Goal: Task Accomplishment & Management: Manage account settings

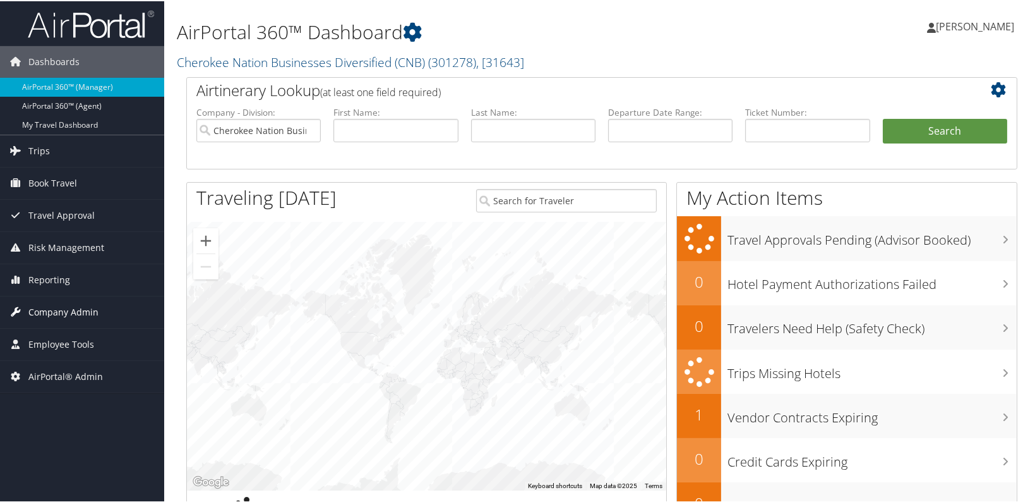
click at [80, 308] on span "Company Admin" at bounding box center [63, 311] width 70 height 32
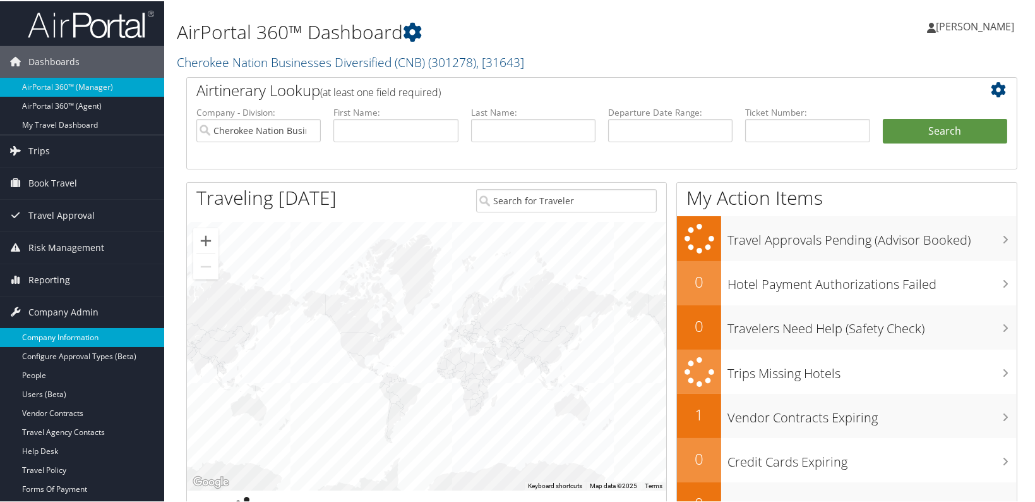
click at [75, 331] on link "Company Information" at bounding box center [82, 336] width 164 height 19
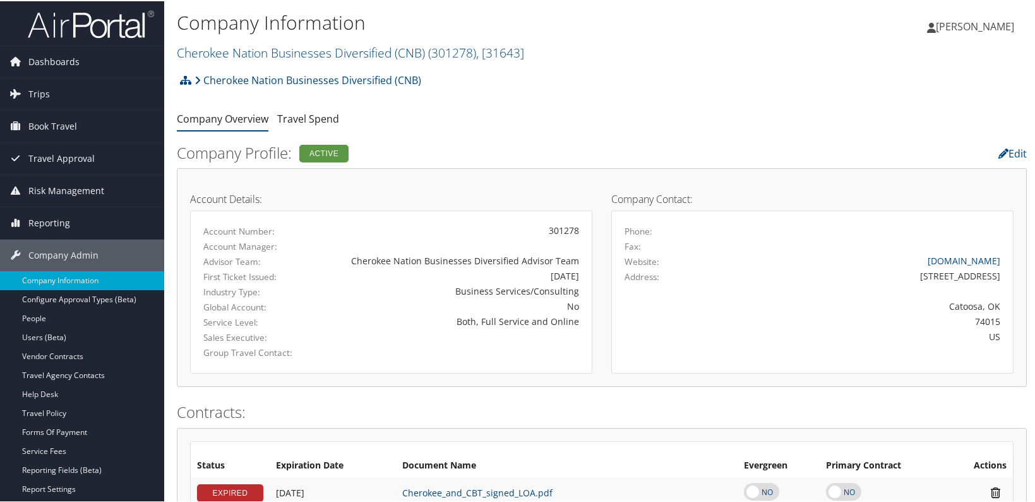
click at [580, 93] on div "Cherokee Nation Businesses Diversified (CNB) Account Structure Cherokee Nation …" at bounding box center [602, 83] width 850 height 34
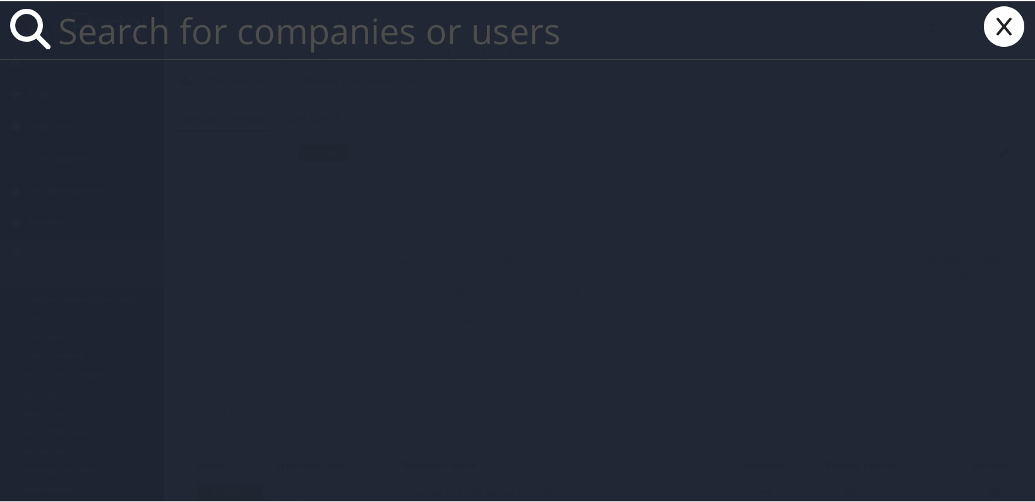
paste input "stacia13@uw.edu"
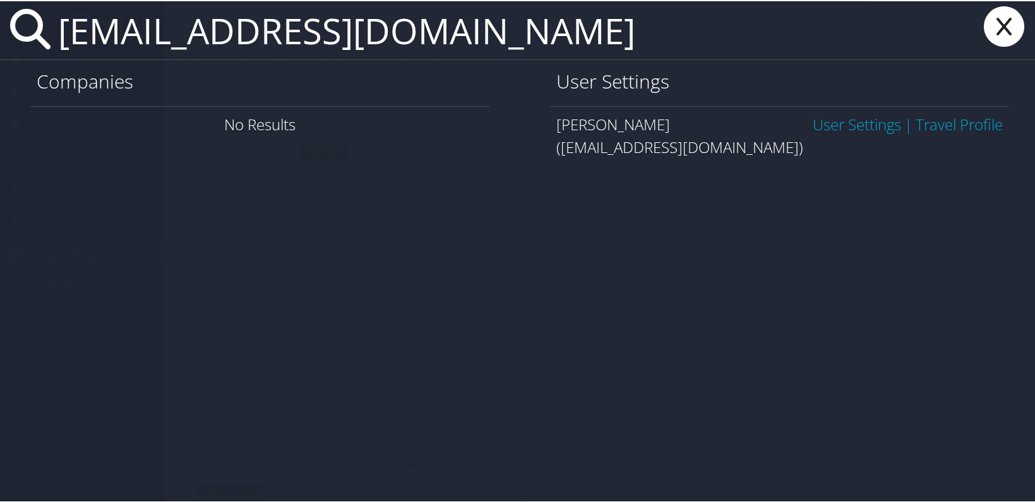
type input "stacia13@uw.edu"
click at [823, 120] on link "User Settings" at bounding box center [857, 122] width 88 height 21
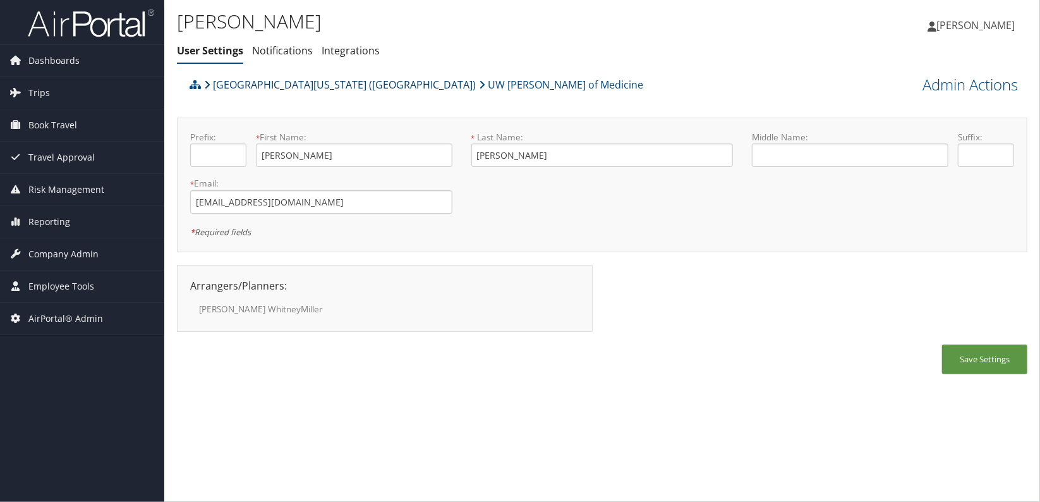
click at [263, 94] on link "University of Washington (UW)" at bounding box center [340, 84] width 272 height 25
click at [63, 255] on span "Company Admin" at bounding box center [63, 254] width 70 height 32
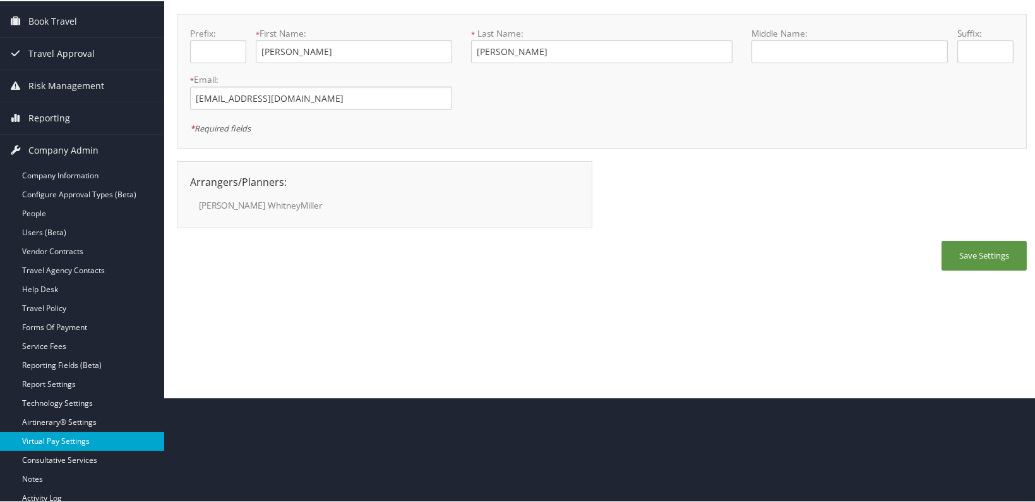
scroll to position [114, 0]
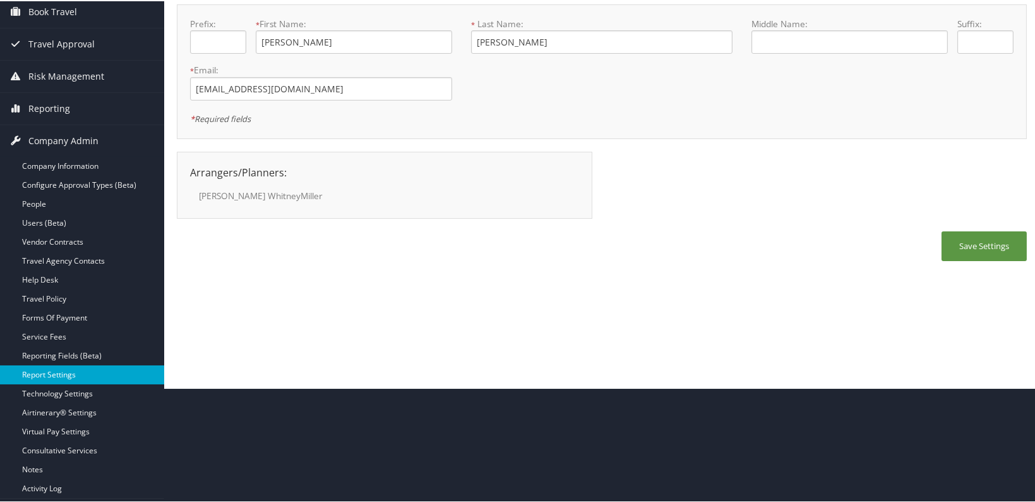
click at [75, 377] on link "Report Settings" at bounding box center [82, 373] width 164 height 19
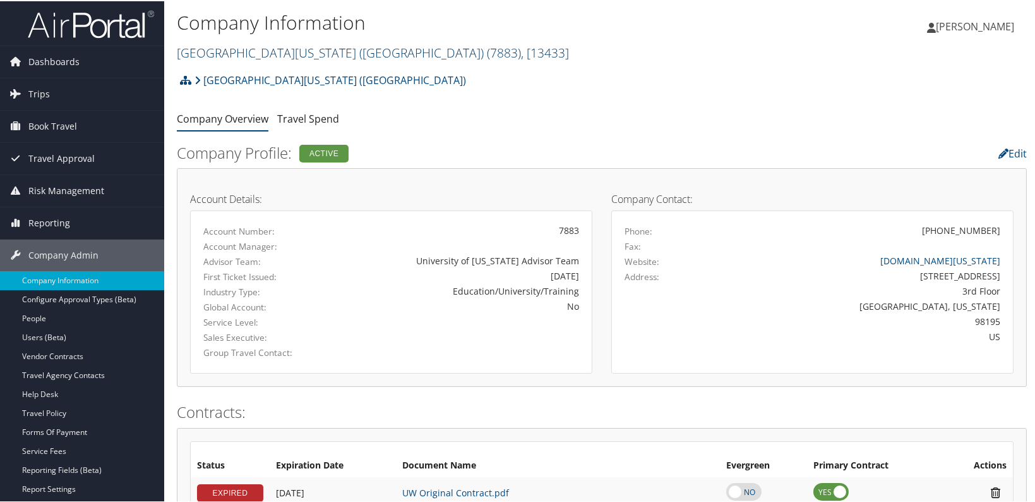
click at [253, 57] on link "University of Washington (UW) ( 7883 ) , [ 13433 ]" at bounding box center [373, 51] width 392 height 17
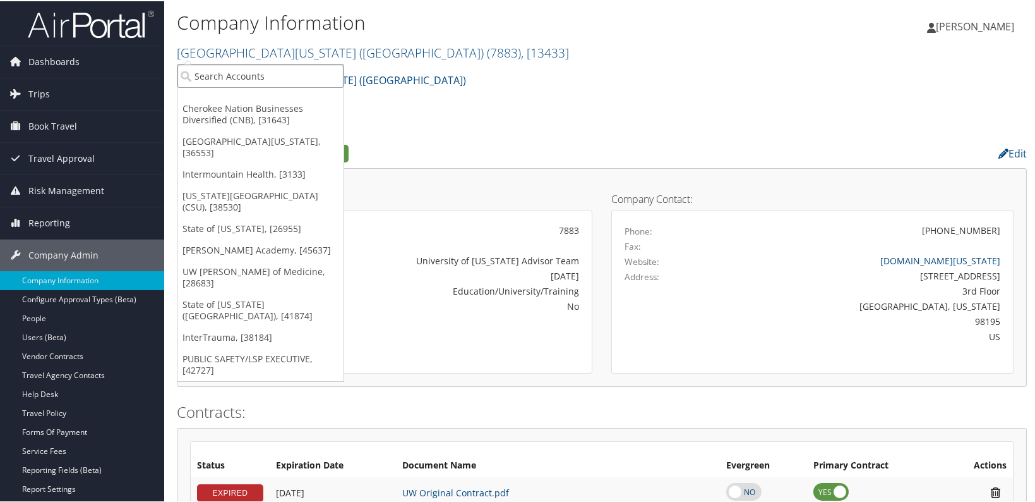
click at [241, 70] on input "search" at bounding box center [261, 74] width 166 height 23
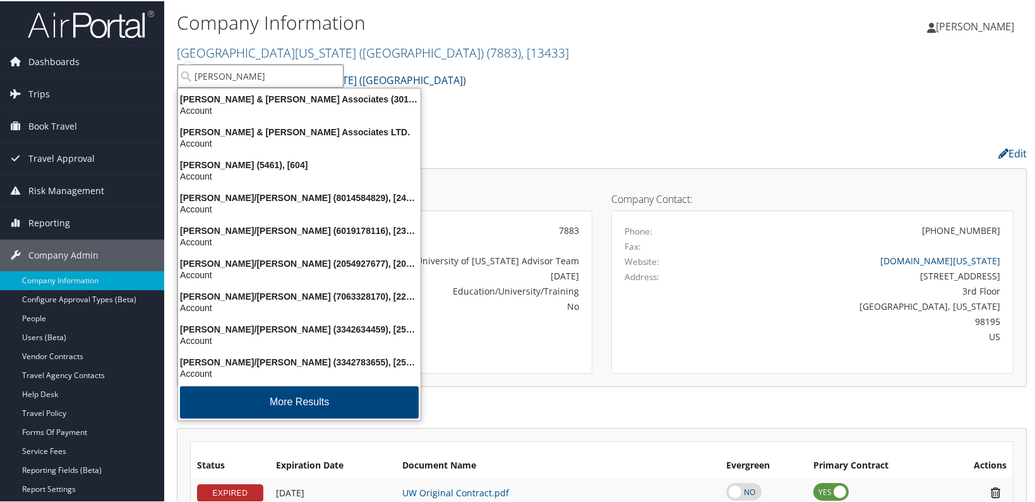
type input "phillips e"
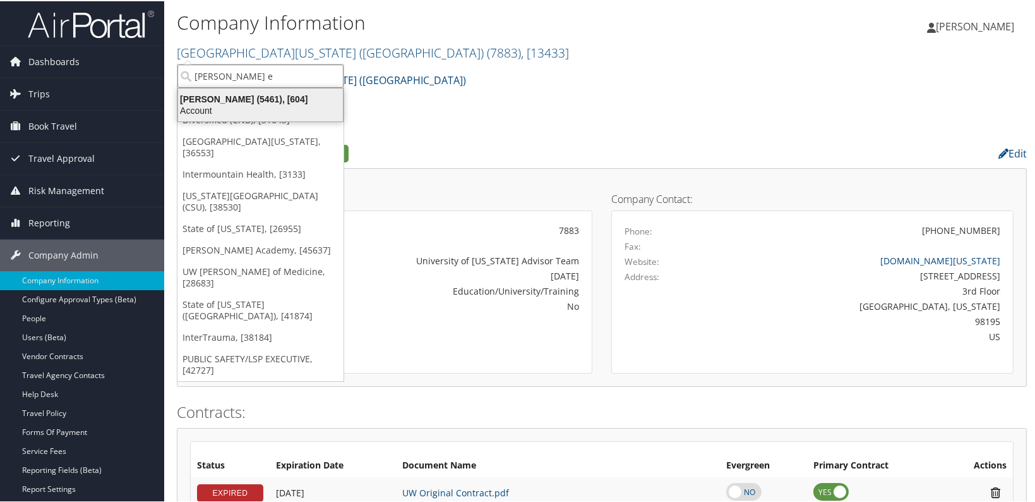
click at [239, 106] on div "Account" at bounding box center [261, 109] width 180 height 11
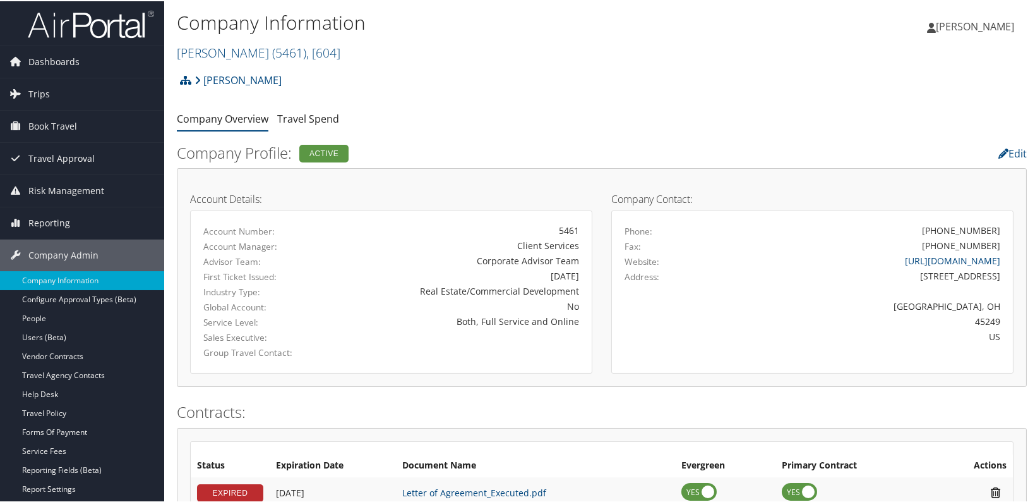
scroll to position [344, 0]
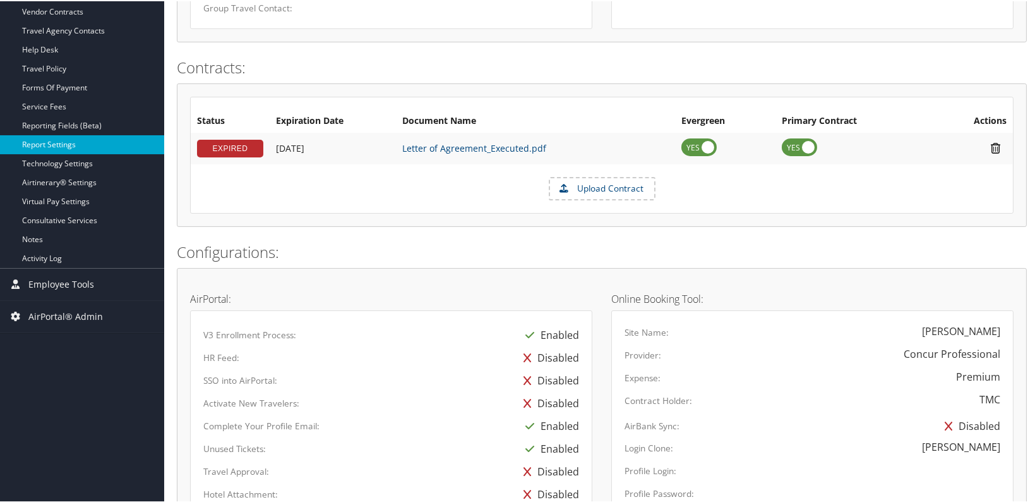
click at [71, 146] on link "Report Settings" at bounding box center [82, 143] width 164 height 19
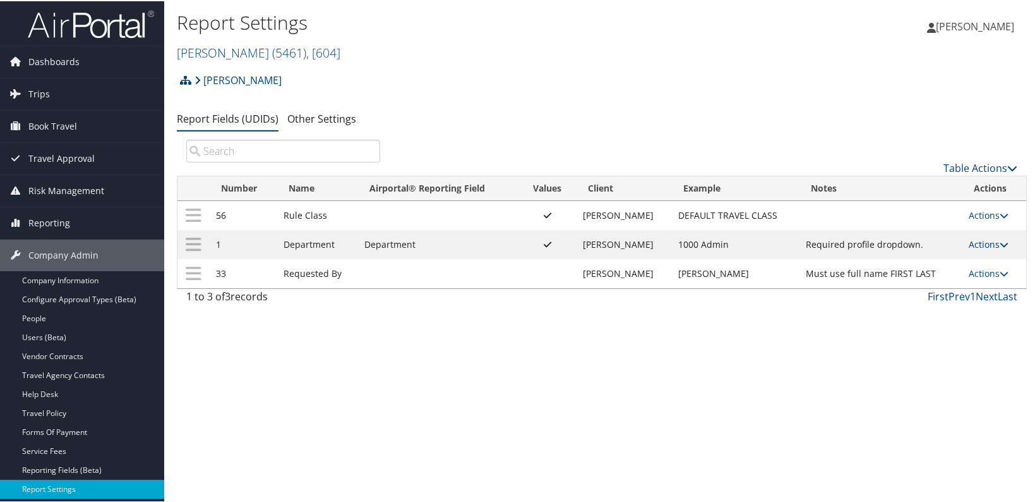
click at [977, 239] on link "Actions" at bounding box center [989, 243] width 40 height 12
click at [957, 255] on link "Update Report Field Values" at bounding box center [935, 261] width 136 height 21
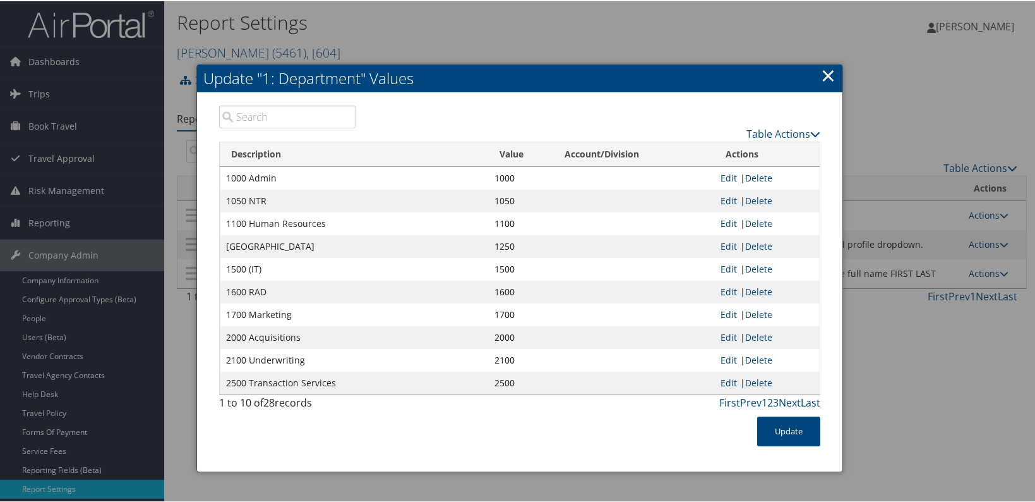
click at [283, 123] on input "search" at bounding box center [287, 115] width 136 height 23
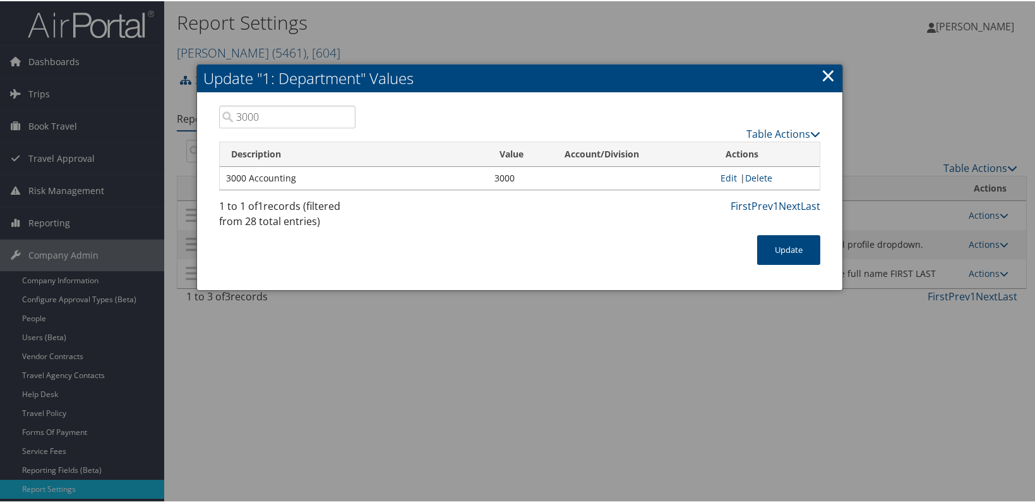
type input "3000"
click at [835, 75] on h2 "Update "1: Department" Values" at bounding box center [520, 77] width 646 height 28
click at [825, 75] on link "×" at bounding box center [828, 73] width 15 height 25
